Goal: Task Accomplishment & Management: Use online tool/utility

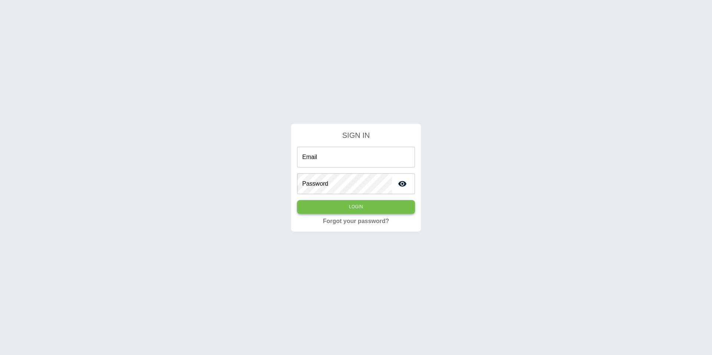
type input "**********"
click at [330, 204] on button "Login" at bounding box center [356, 207] width 118 height 14
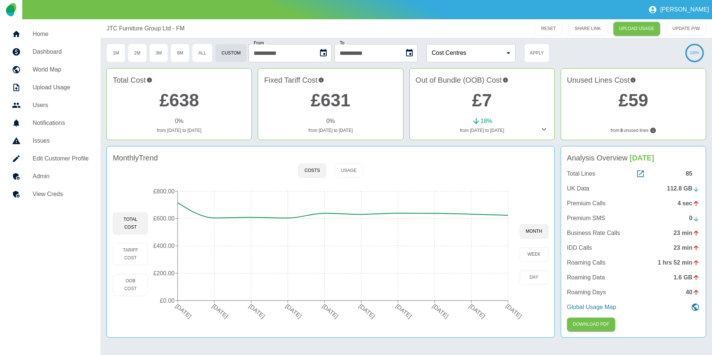
click at [39, 248] on nav "Home Dashboard World Map Upload Usage Users Notifications Issues Edit Customer …" at bounding box center [50, 187] width 101 height 336
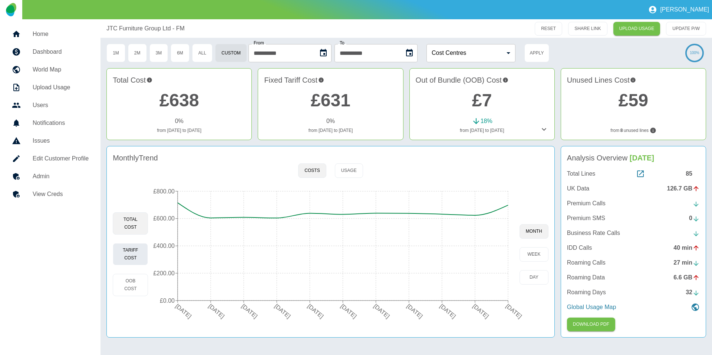
click at [131, 254] on button "Tariff Cost" at bounding box center [130, 254] width 35 height 22
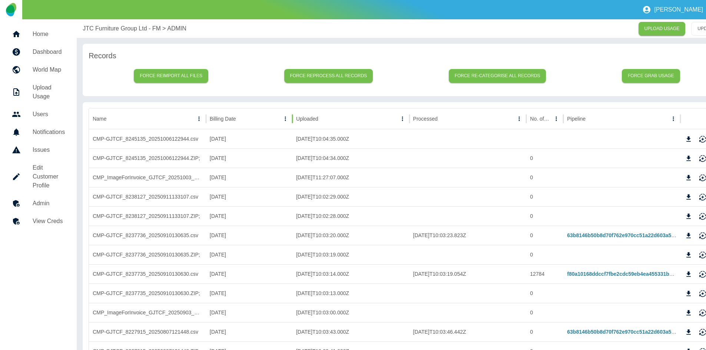
drag, startPoint x: 261, startPoint y: 119, endPoint x: 292, endPoint y: 119, distance: 31.2
click at [292, 119] on div at bounding box center [293, 118] width 4 height 21
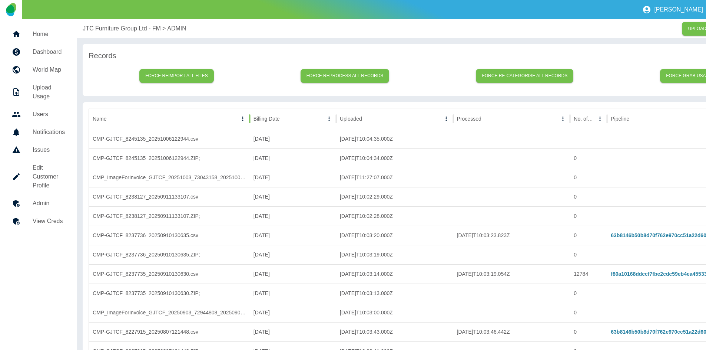
drag, startPoint x: 206, startPoint y: 115, endPoint x: 250, endPoint y: 109, distance: 44.2
click at [250, 109] on div at bounding box center [250, 118] width 4 height 21
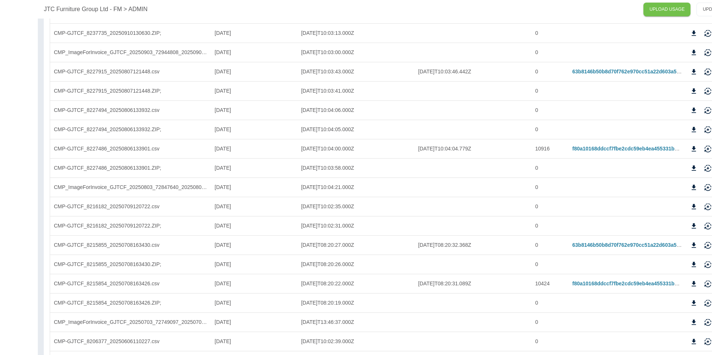
scroll to position [260, 69]
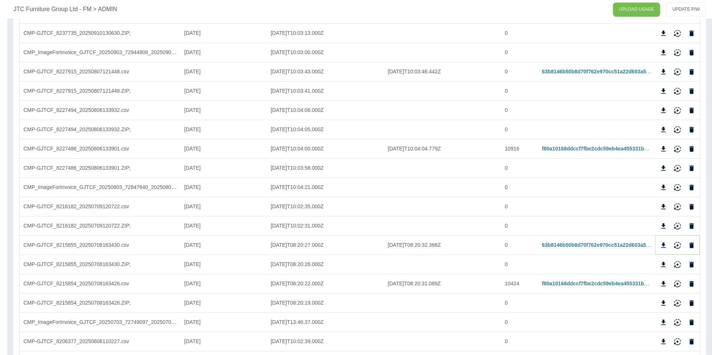
click at [662, 246] on icon "Download" at bounding box center [663, 245] width 7 height 7
